Goal: Find specific page/section: Find specific page/section

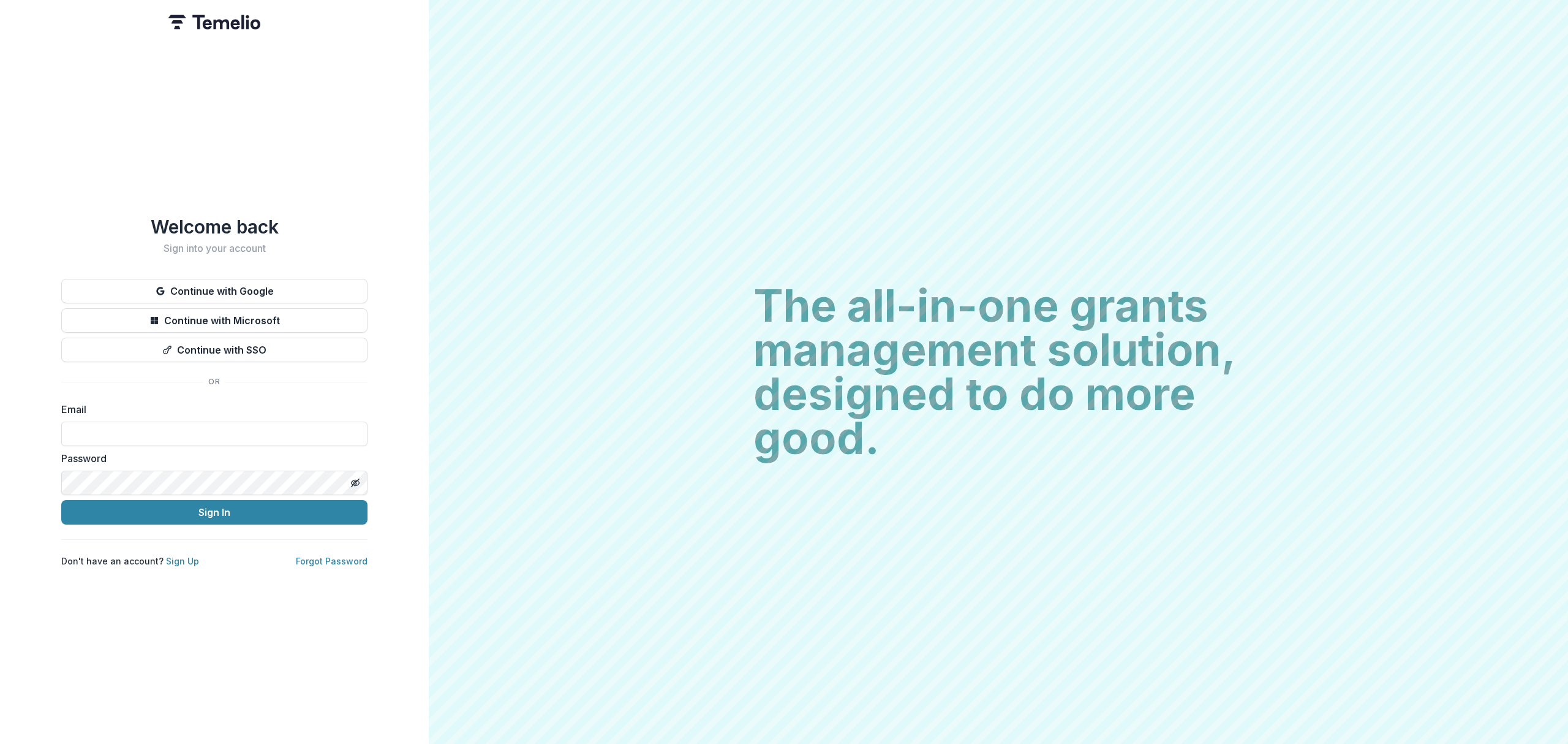
click at [214, 421] on input at bounding box center [214, 433] width 306 height 24
type input "**********"
click at [170, 511] on button "Sign In" at bounding box center [214, 511] width 306 height 24
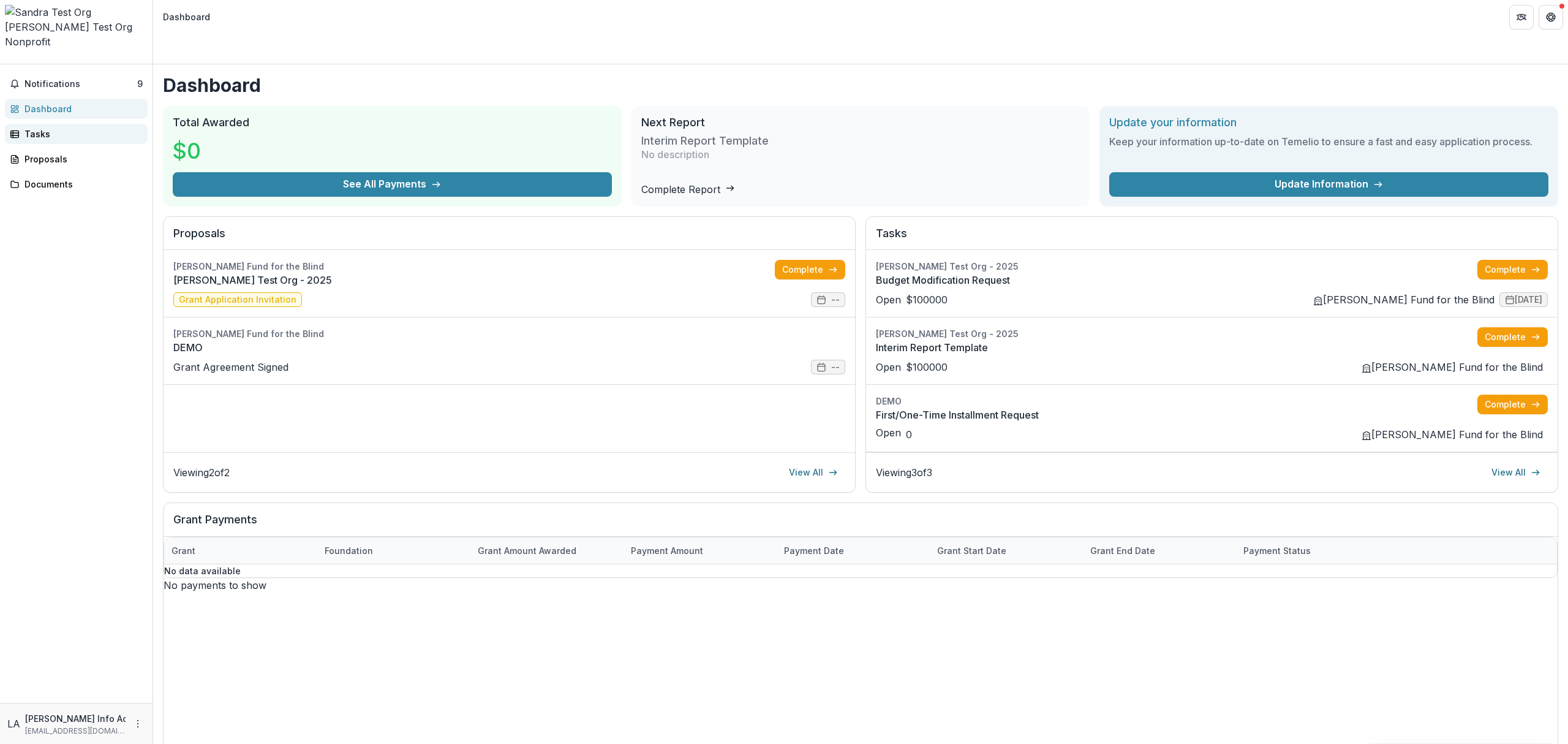
click at [69, 128] on div "Tasks" at bounding box center [81, 134] width 113 height 13
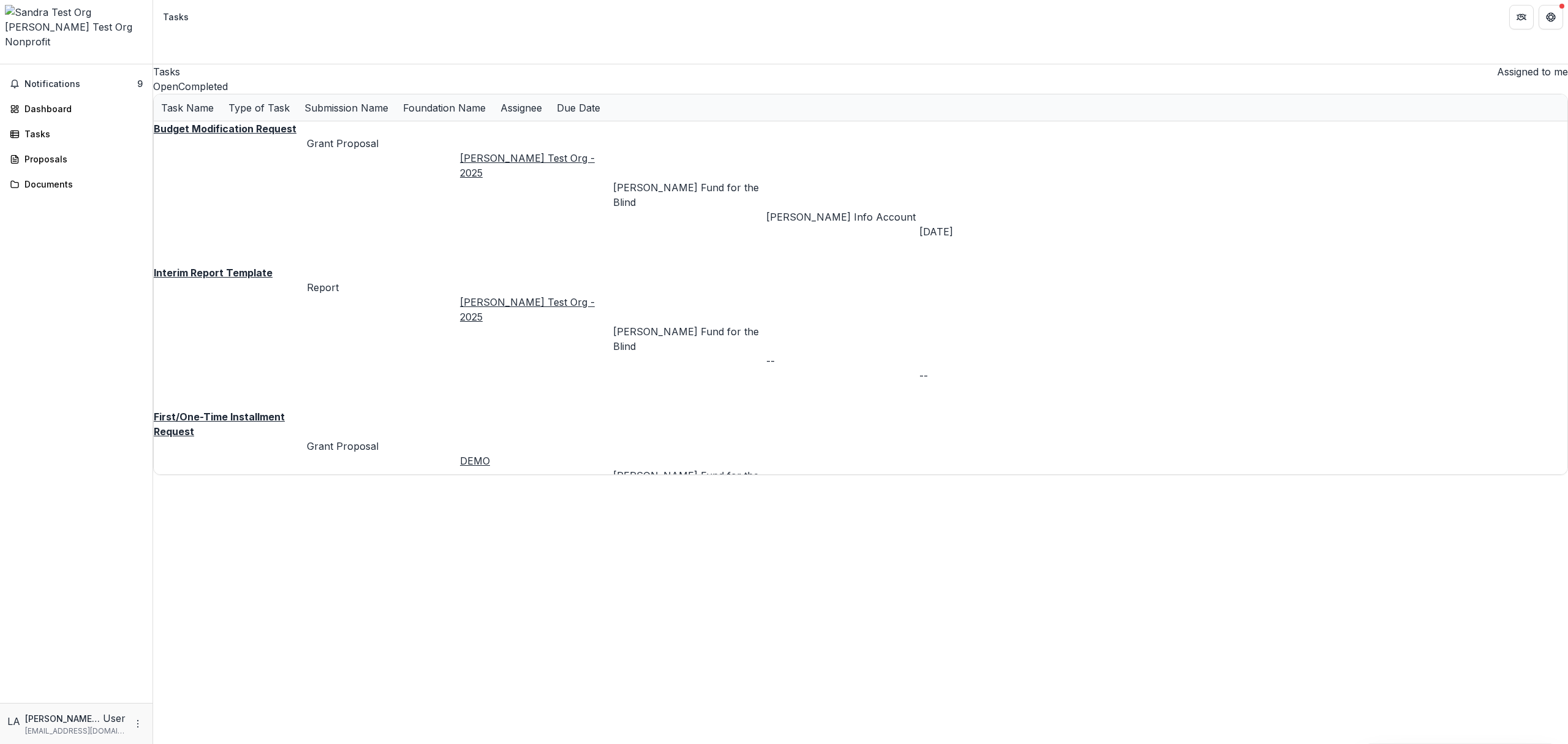
click at [268, 267] on u "Interim Report Template" at bounding box center [213, 273] width 119 height 13
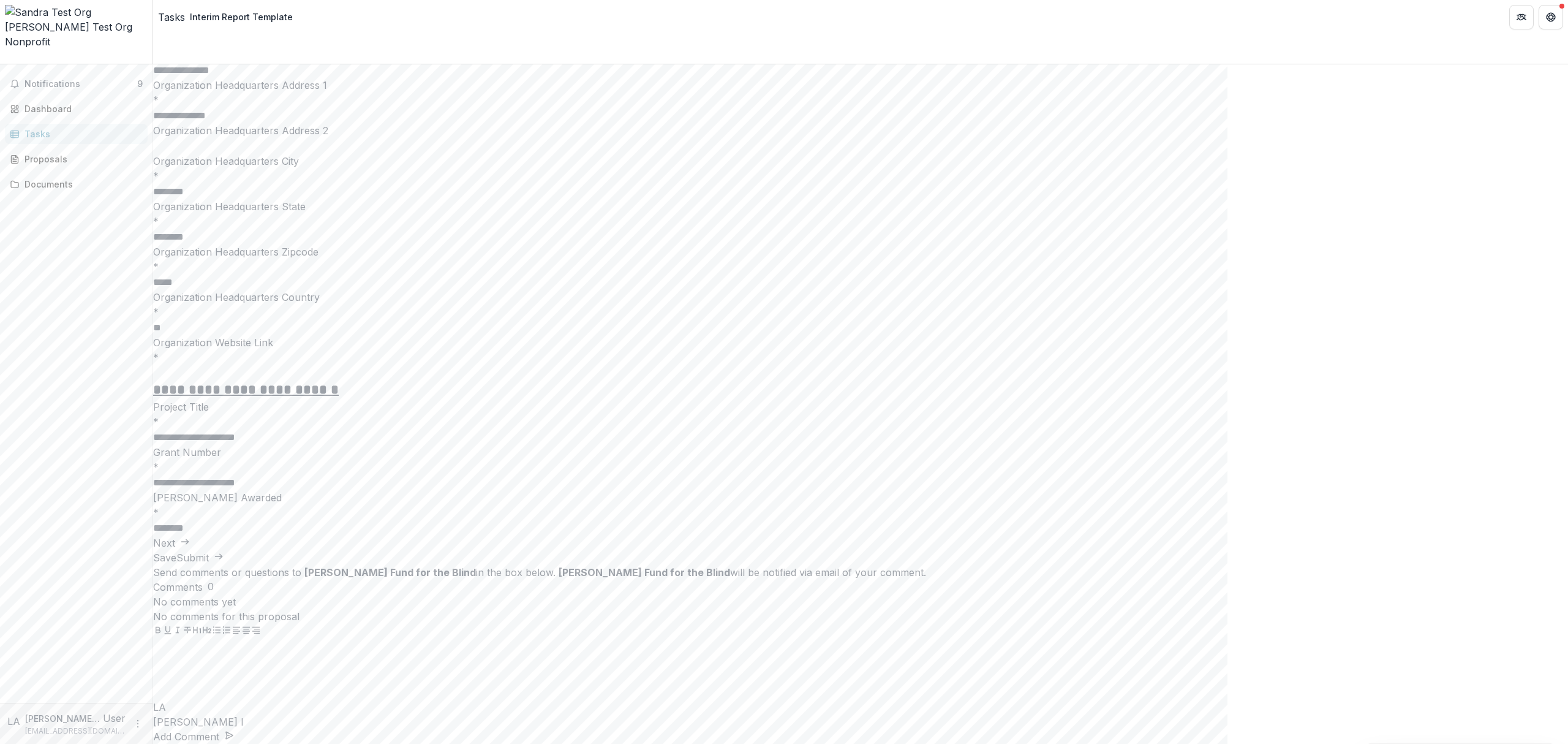
scroll to position [801, 0]
